Goal: Check status

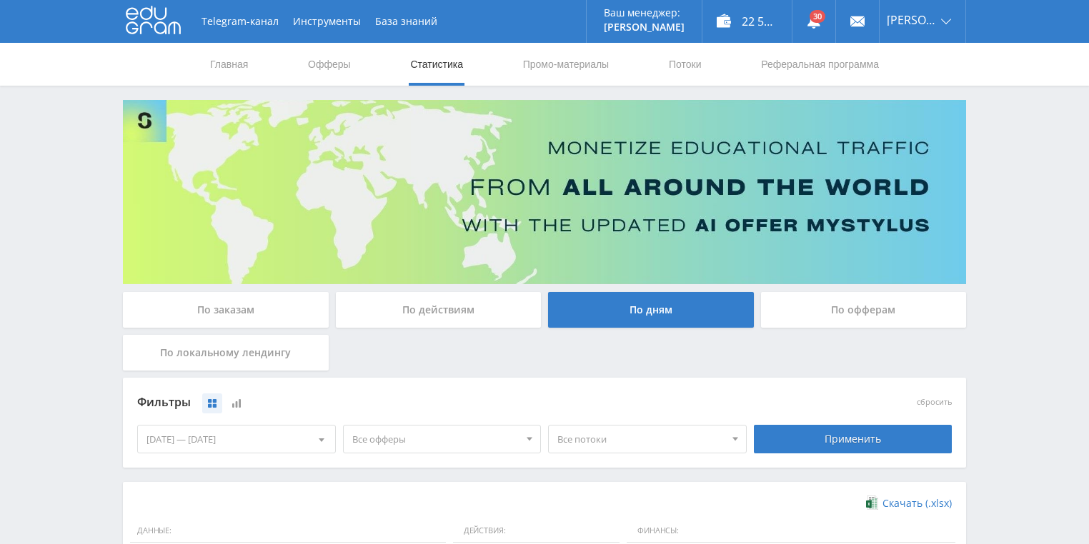
scroll to position [332, 0]
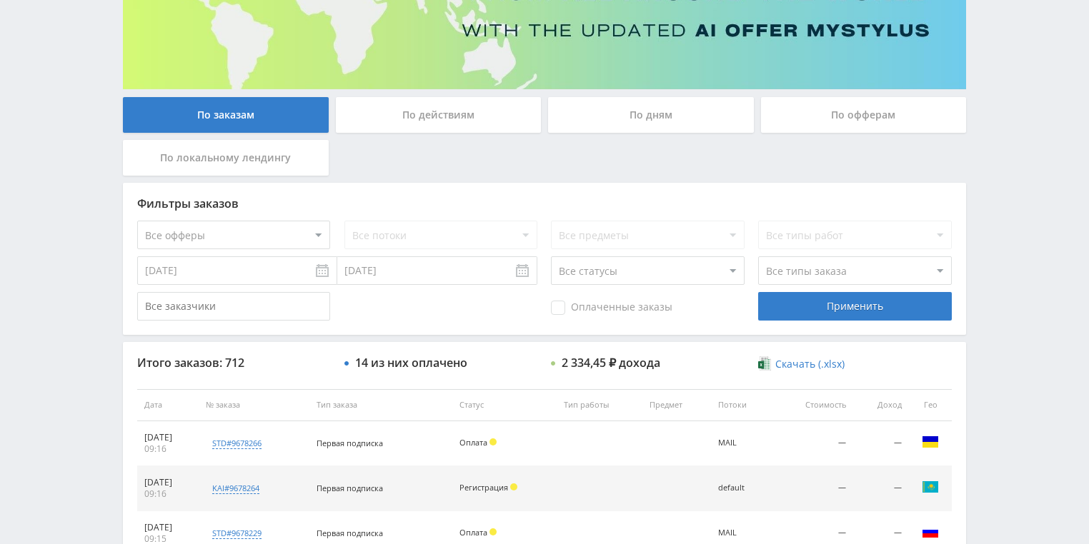
scroll to position [286, 0]
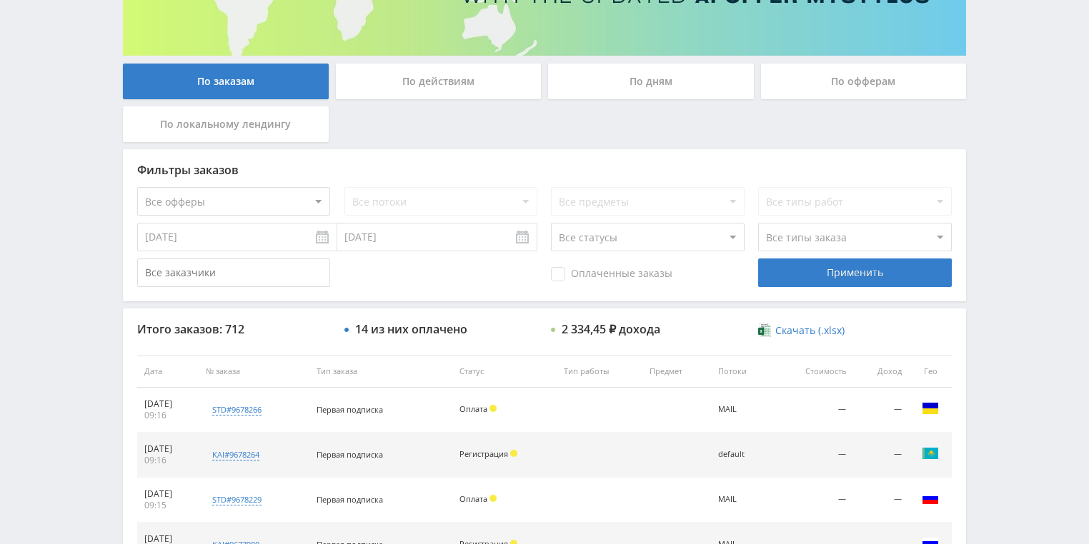
click at [433, 81] on div "По действиям" at bounding box center [439, 82] width 206 height 36
click at [0, 0] on input "По действиям" at bounding box center [0, 0] width 0 height 0
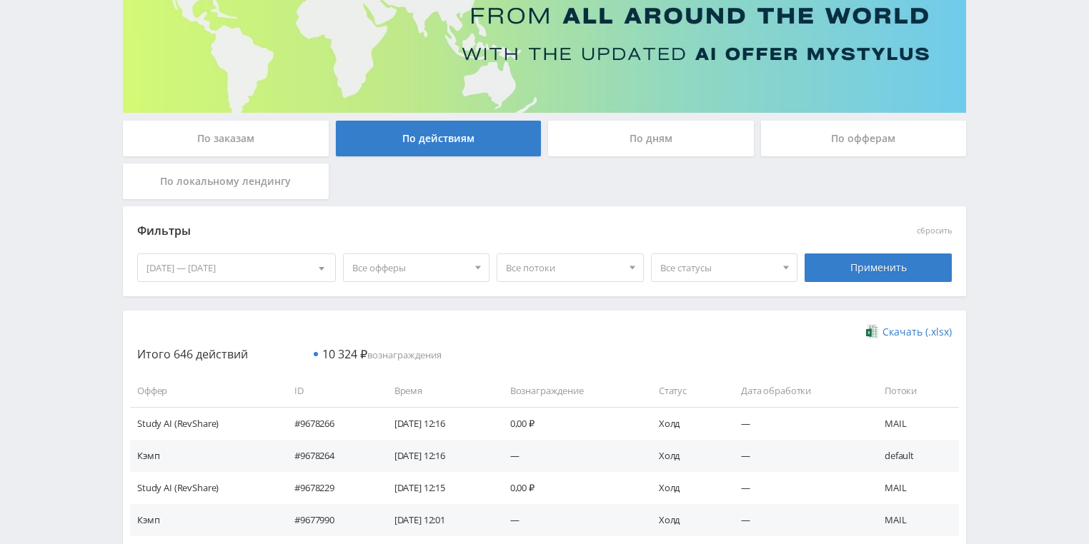
click at [601, 151] on div "По дням" at bounding box center [651, 139] width 206 height 36
click at [0, 0] on input "По дням" at bounding box center [0, 0] width 0 height 0
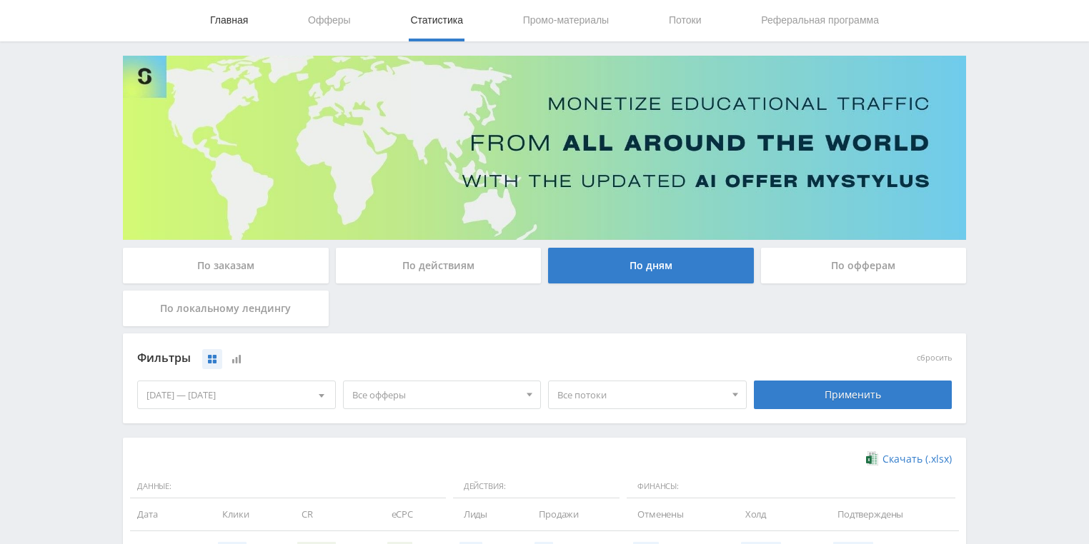
scroll to position [171, 0]
